Goal: Check status: Check status

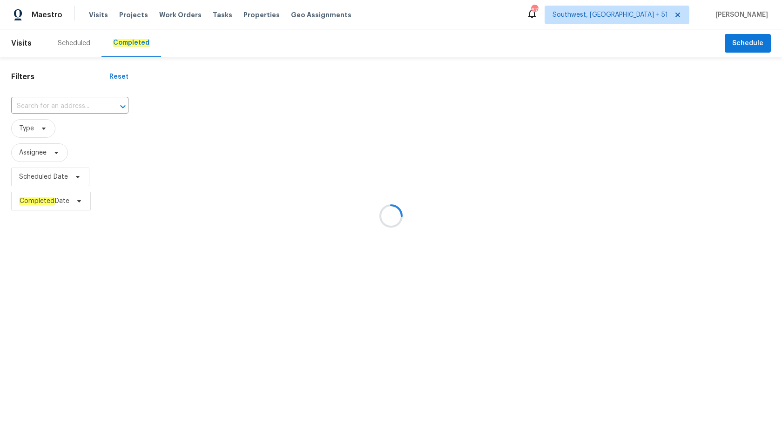
click at [29, 106] on div at bounding box center [391, 216] width 782 height 432
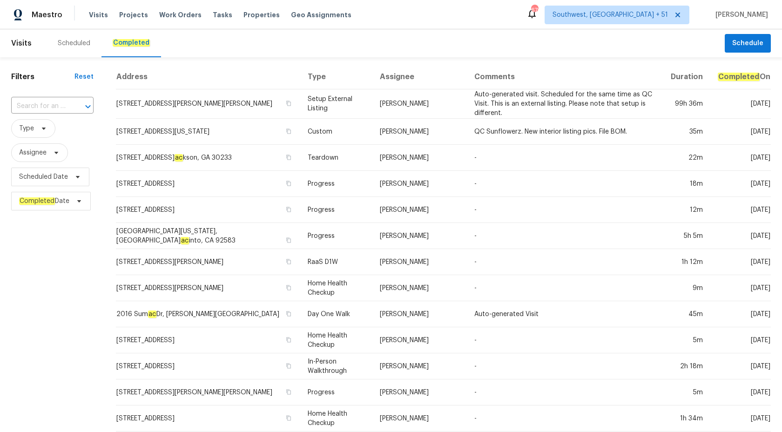
click at [29, 106] on input "text" at bounding box center [39, 106] width 56 height 14
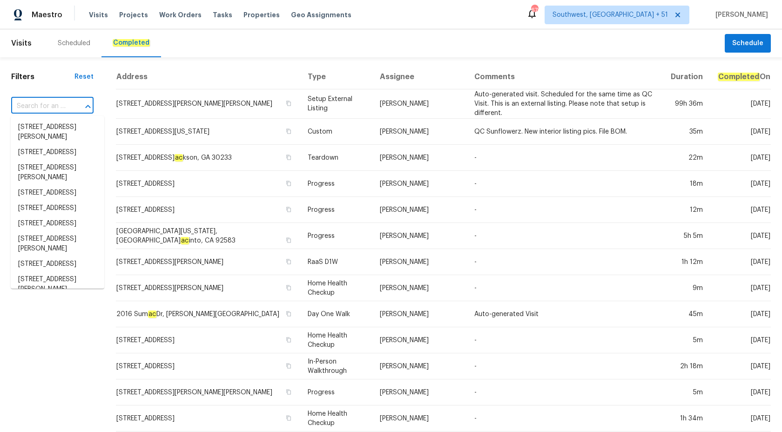
paste input "7019 Sonja Dr Clover, SC 29710"
type input "7019 Sonja Dr Clover, SC 29710"
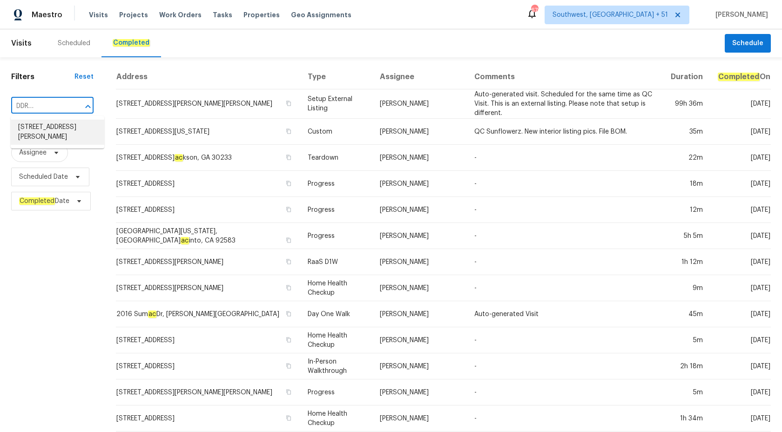
click at [42, 135] on li "7019 Sonja Dr, Clover, SC 29710" at bounding box center [58, 132] width 94 height 25
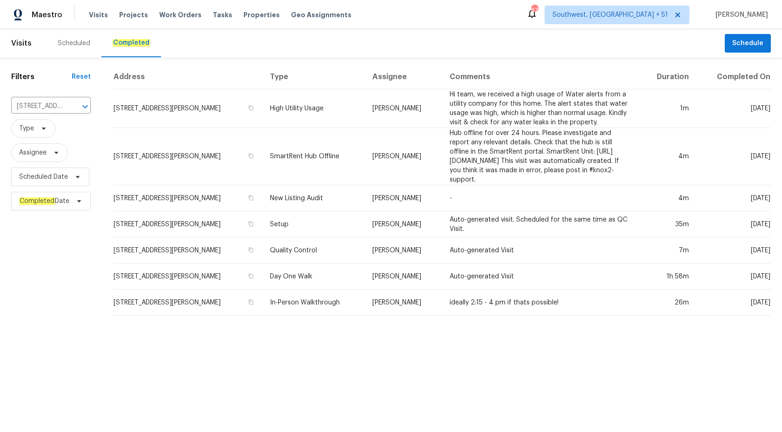
click at [442, 192] on td "-" at bounding box center [540, 198] width 197 height 26
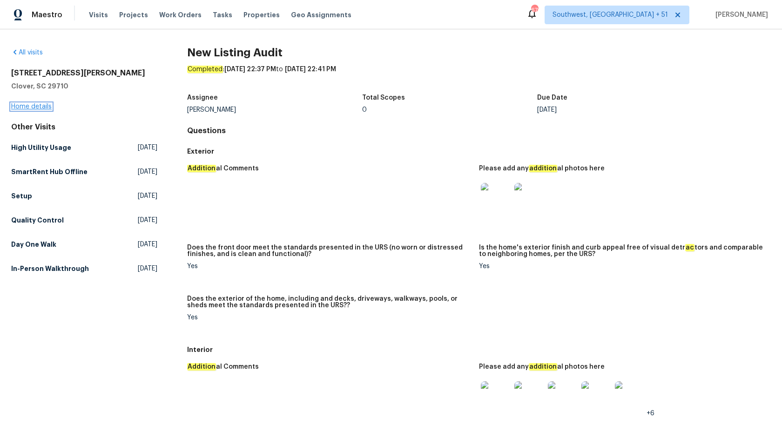
click at [33, 109] on link "Home details" at bounding box center [31, 106] width 40 height 7
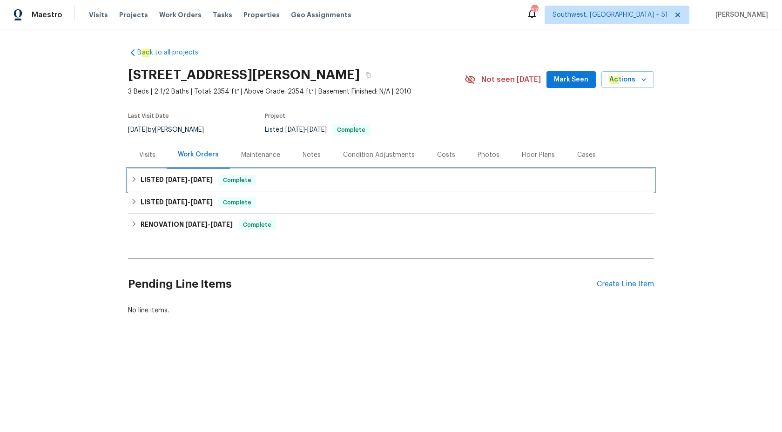
click at [200, 181] on span "9/23/25" at bounding box center [201, 179] width 22 height 7
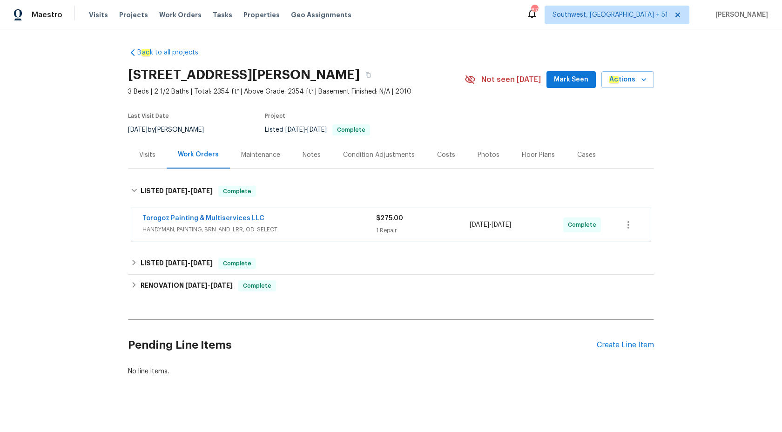
click at [308, 222] on div "Torogoz Painting & Multiservices LLC" at bounding box center [259, 219] width 234 height 11
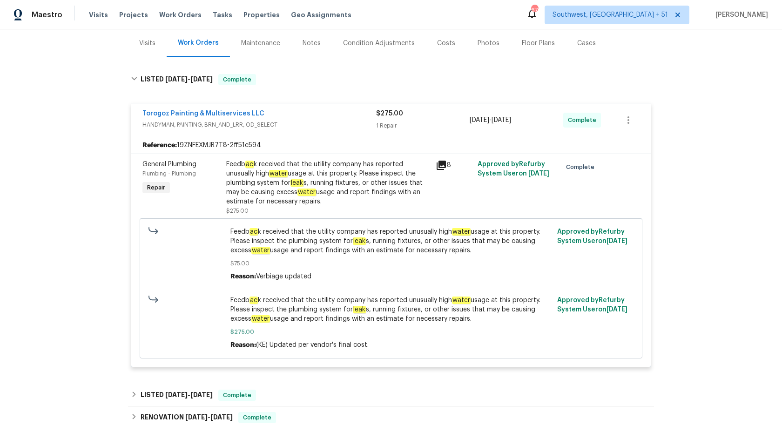
scroll to position [111, 0]
click at [271, 190] on div "Feedb ac k received that the utility company has reported unusually high water …" at bounding box center [328, 184] width 204 height 47
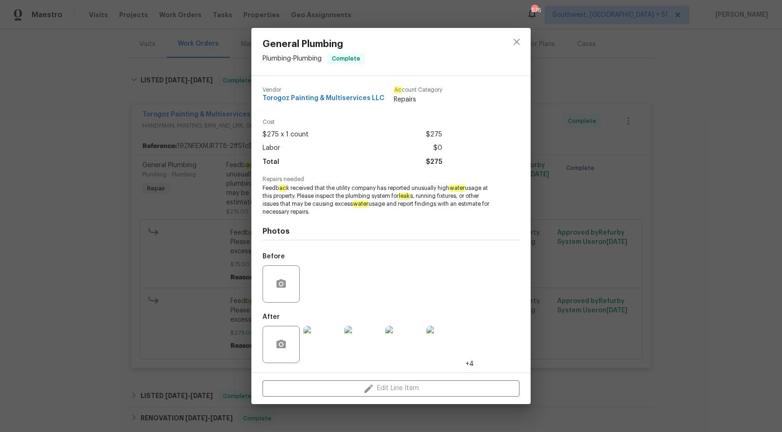
click at [305, 192] on span "Feedb ac k received that the utility company has reported unusually high water …" at bounding box center [377, 199] width 231 height 31
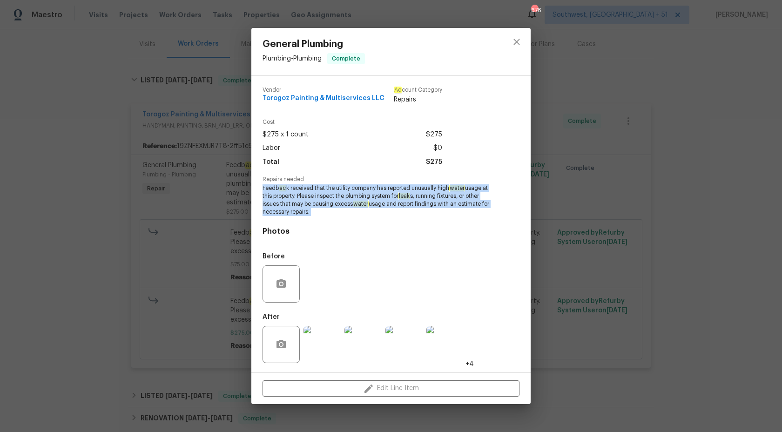
click at [305, 192] on span "Feedb ac k received that the utility company has reported unusually high water …" at bounding box center [377, 199] width 231 height 31
copy span "Feedb ac k received that the utility company has reported unusually high water …"
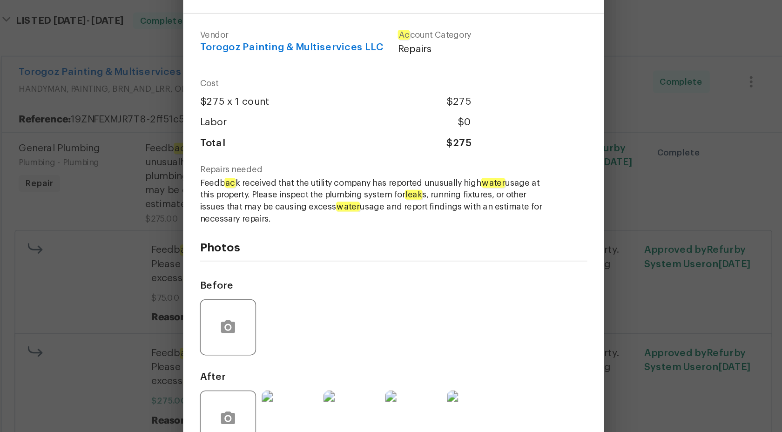
click at [612, 196] on div "General Plumbing Plumbing - Plumbing Complete Vendor Torogoz Painting & Multise…" at bounding box center [391, 216] width 782 height 432
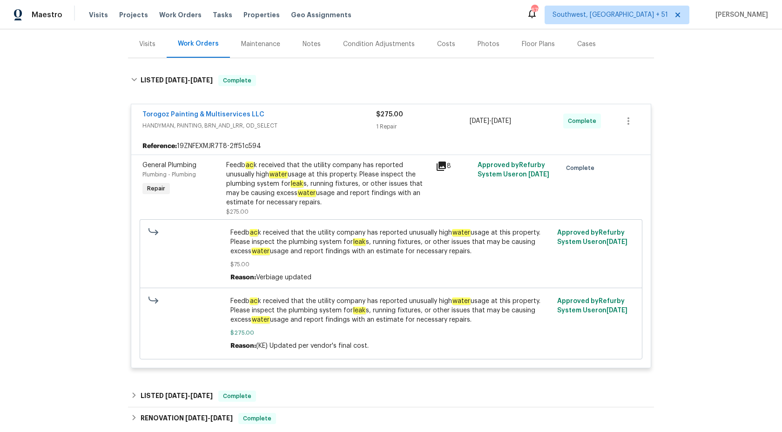
click at [366, 118] on div "Torogoz Painting & Multiservices LLC" at bounding box center [259, 115] width 234 height 11
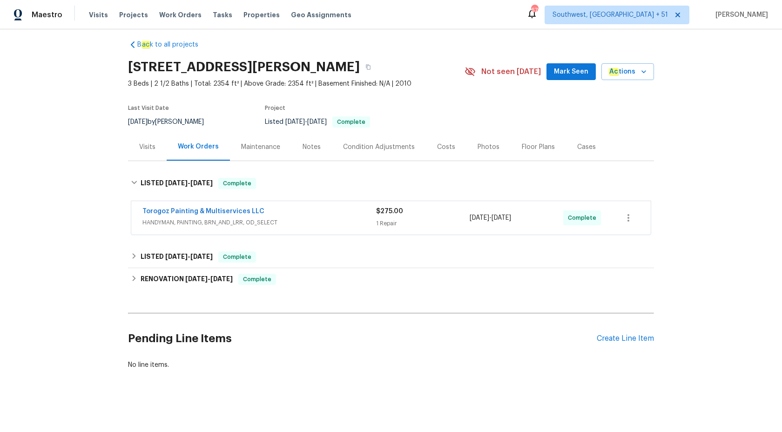
scroll to position [7, 0]
click at [234, 249] on div "LISTED 8/28/25 - 8/29/25 Complete" at bounding box center [391, 256] width 526 height 22
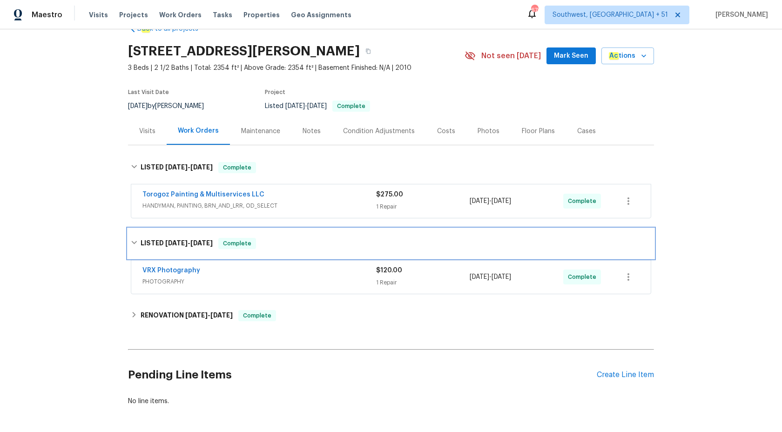
scroll to position [29, 0]
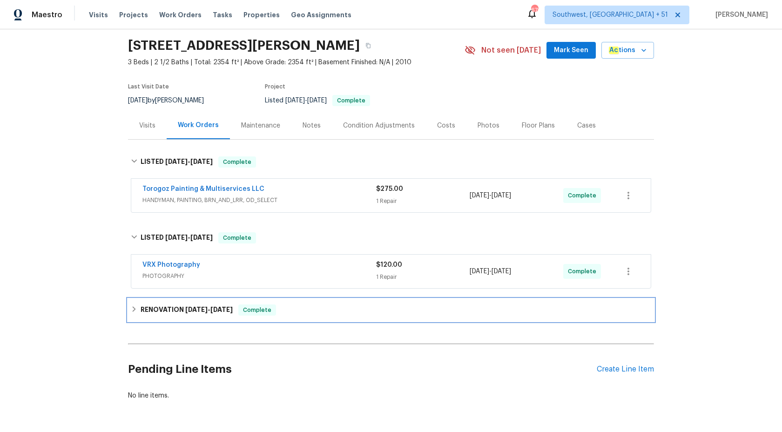
click at [309, 305] on div "RENOVATION 8/18/25 - 9/8/25 Complete" at bounding box center [391, 309] width 520 height 11
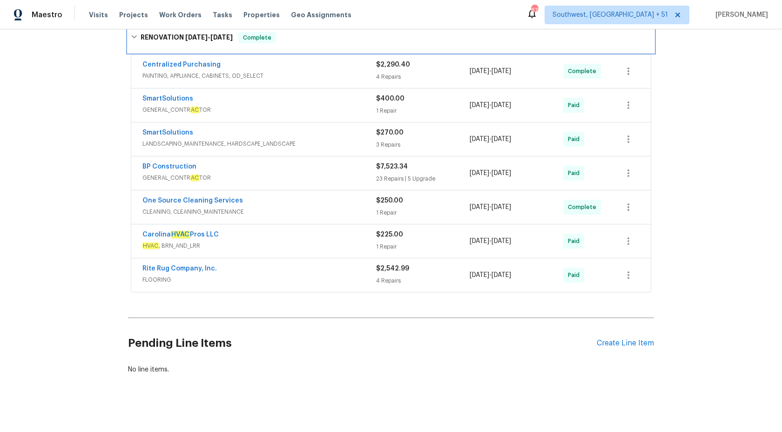
scroll to position [0, 0]
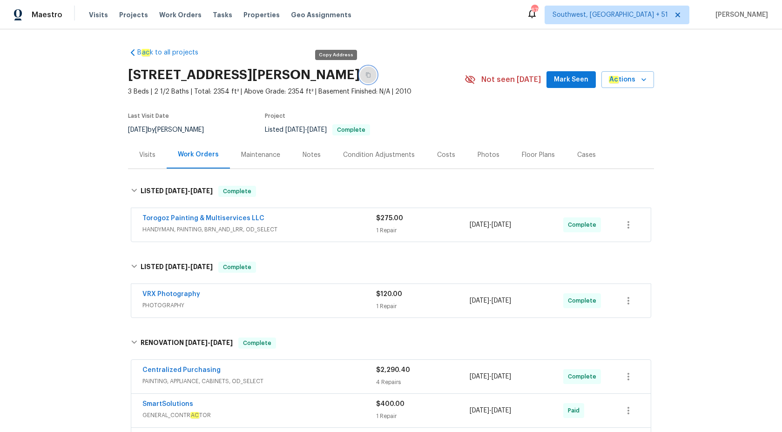
click at [365, 74] on icon "button" at bounding box center [368, 75] width 6 height 6
click at [45, 13] on span "Maestro" at bounding box center [47, 14] width 31 height 9
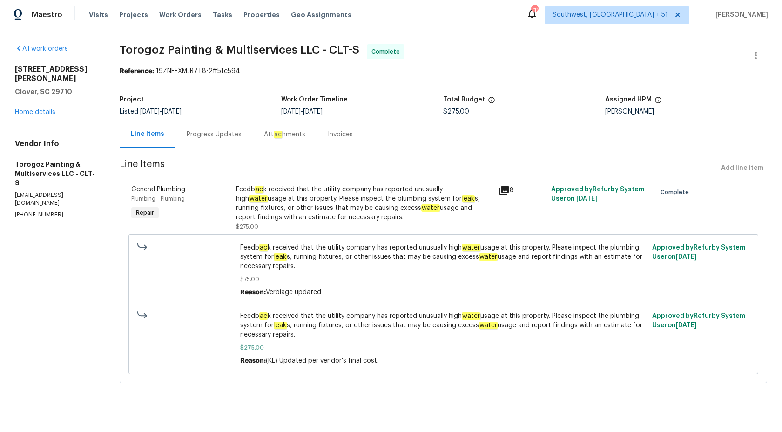
click at [230, 132] on div "Progress Updates" at bounding box center [214, 134] width 55 height 9
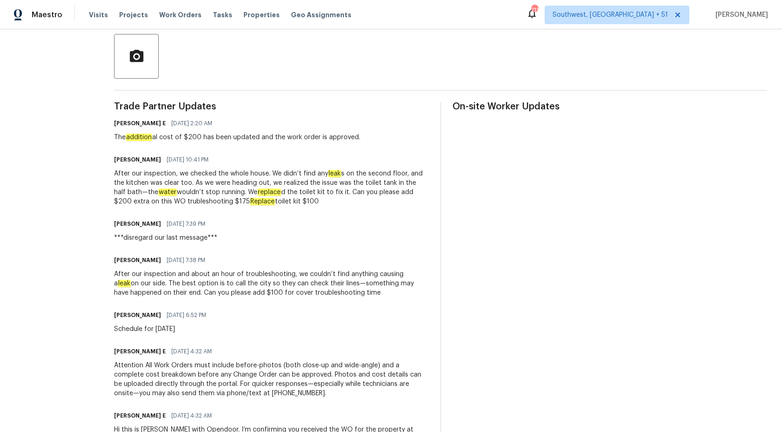
scroll to position [238, 0]
